Goal: Task Accomplishment & Management: Manage account settings

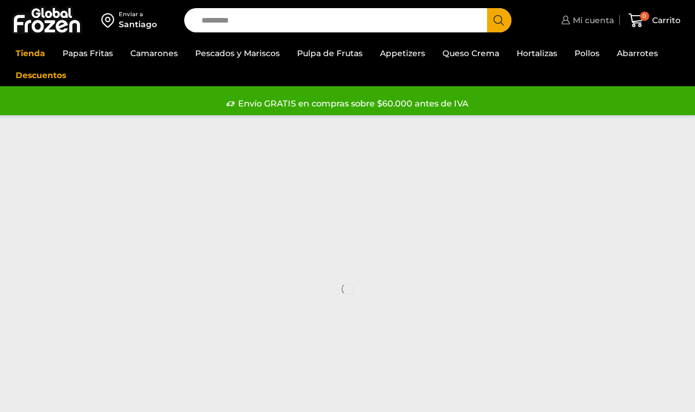
click at [598, 18] on span "Mi cuenta" at bounding box center [592, 20] width 44 height 12
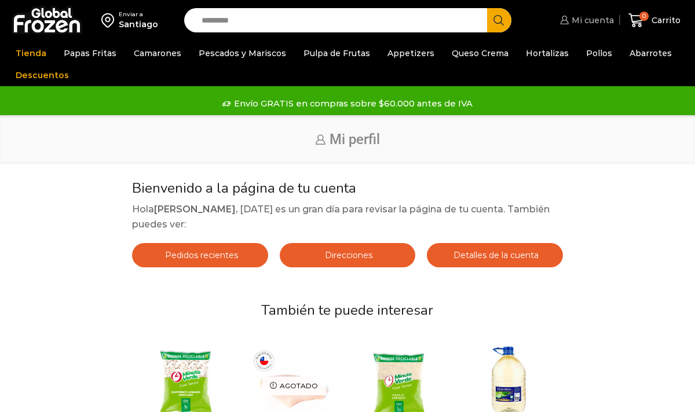
click at [588, 23] on span "Mi cuenta" at bounding box center [591, 20] width 45 height 12
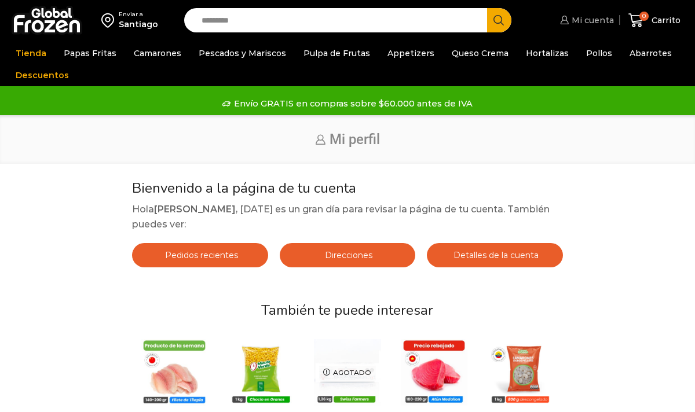
click at [597, 23] on span "Mi cuenta" at bounding box center [591, 20] width 45 height 12
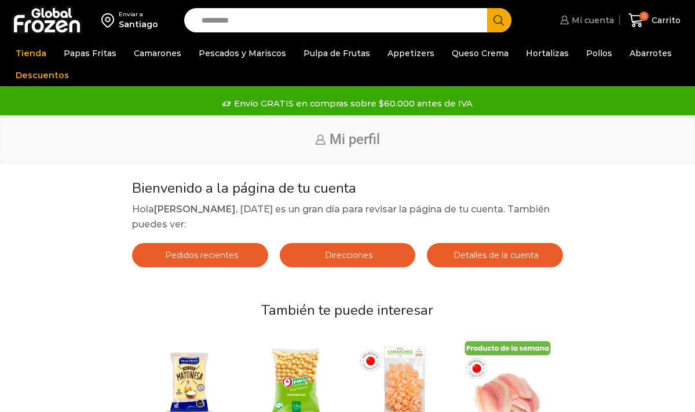
click at [593, 16] on span "Mi cuenta" at bounding box center [591, 20] width 45 height 12
